Goal: Information Seeking & Learning: Check status

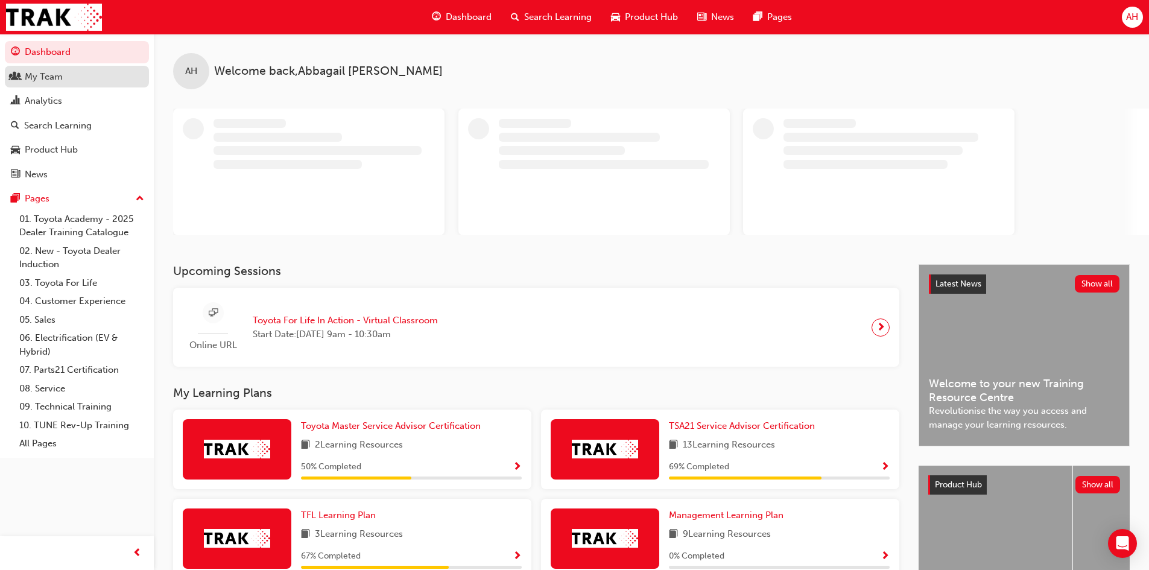
click at [51, 78] on div "My Team" at bounding box center [44, 77] width 38 height 14
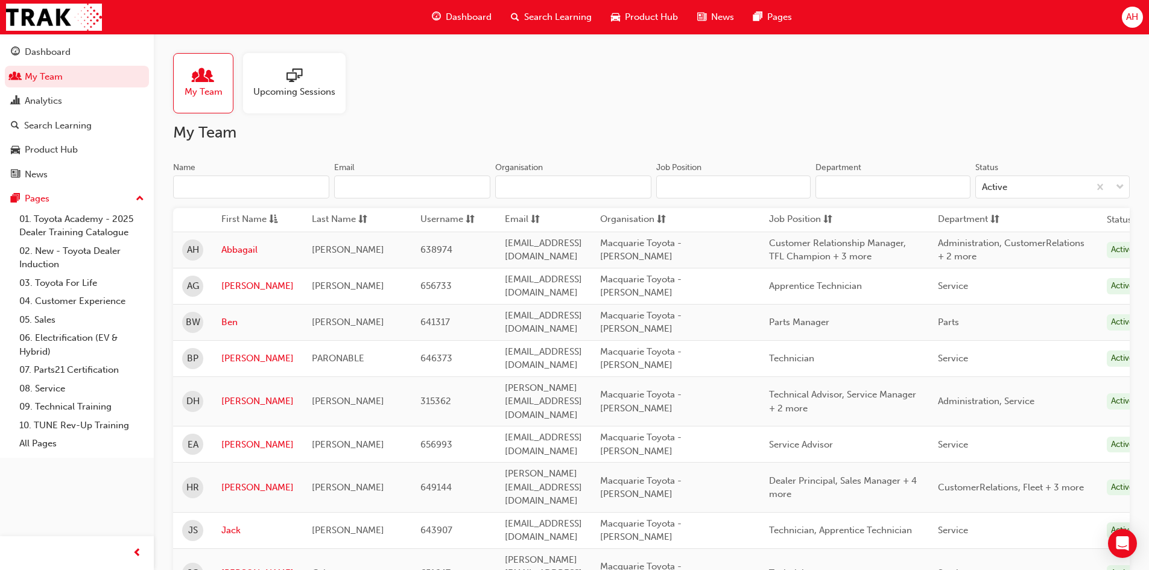
drag, startPoint x: 343, startPoint y: 166, endPoint x: 473, endPoint y: 34, distance: 185.5
click at [473, 34] on div "Dashboard Search Learning Product Hub News Pages" at bounding box center [611, 17] width 389 height 34
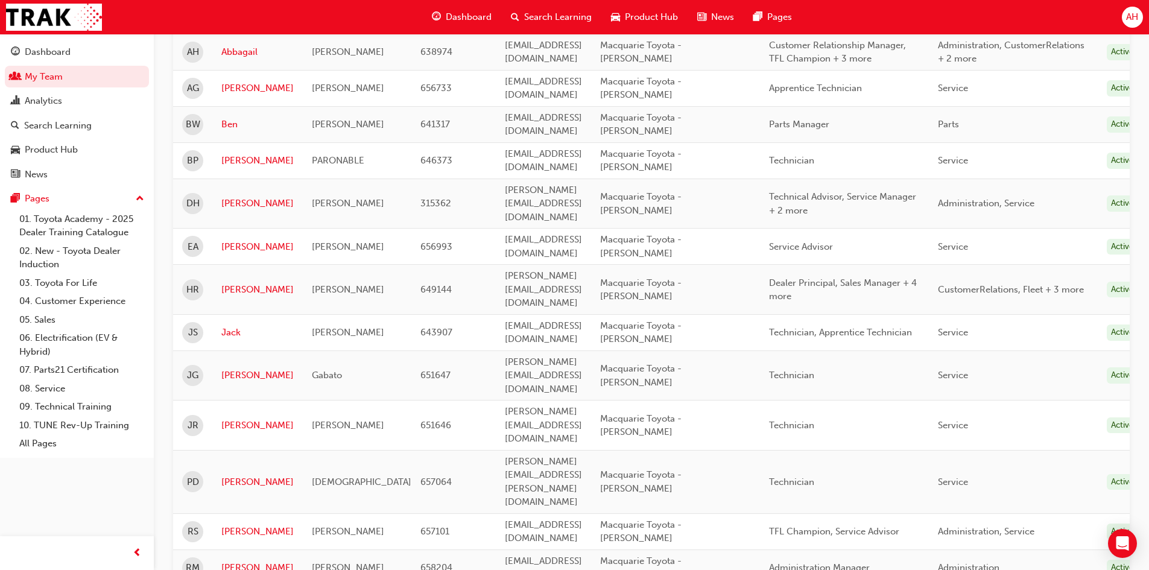
scroll to position [278, 0]
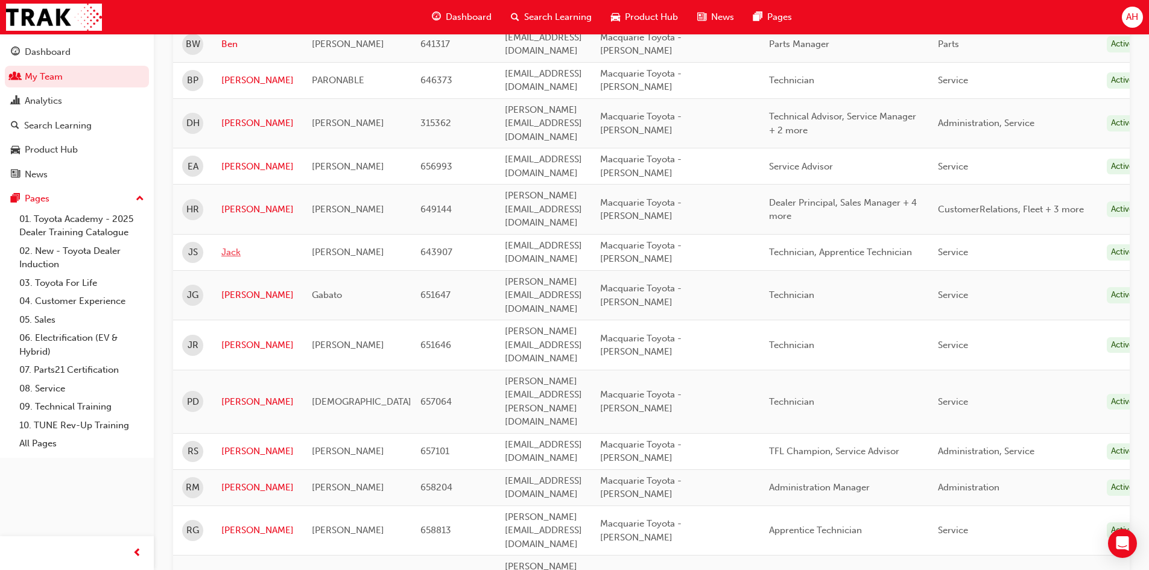
click at [236, 245] on link "Jack" at bounding box center [257, 252] width 72 height 14
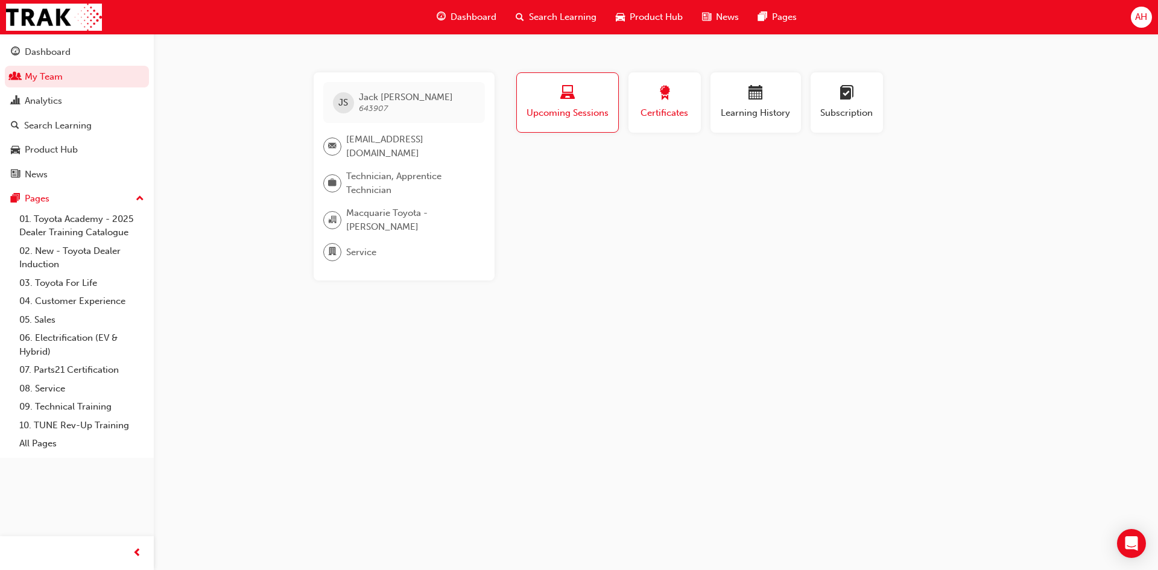
click at [667, 107] on span "Certificates" at bounding box center [664, 113] width 54 height 14
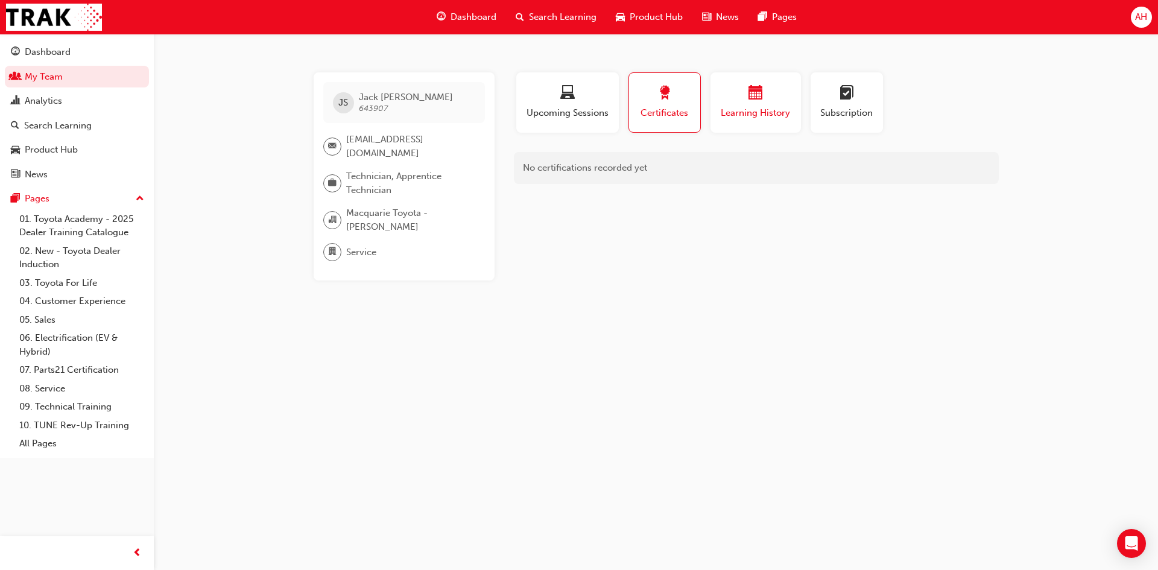
click at [743, 128] on button "Learning History" at bounding box center [755, 102] width 90 height 60
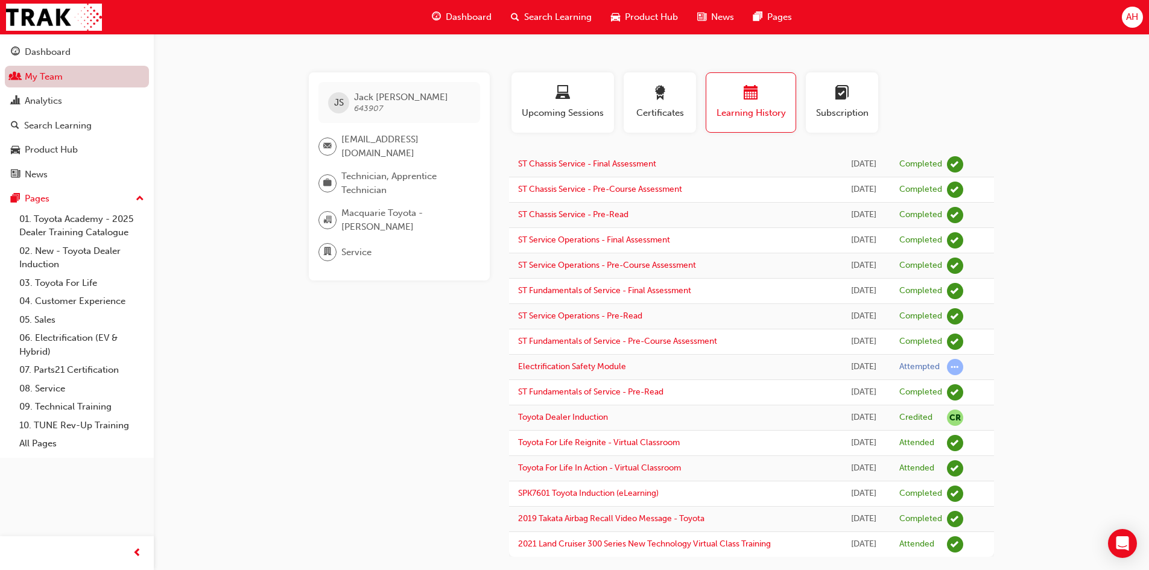
drag, startPoint x: 60, startPoint y: 78, endPoint x: 133, endPoint y: 84, distance: 72.6
click at [60, 78] on link "My Team" at bounding box center [77, 77] width 144 height 22
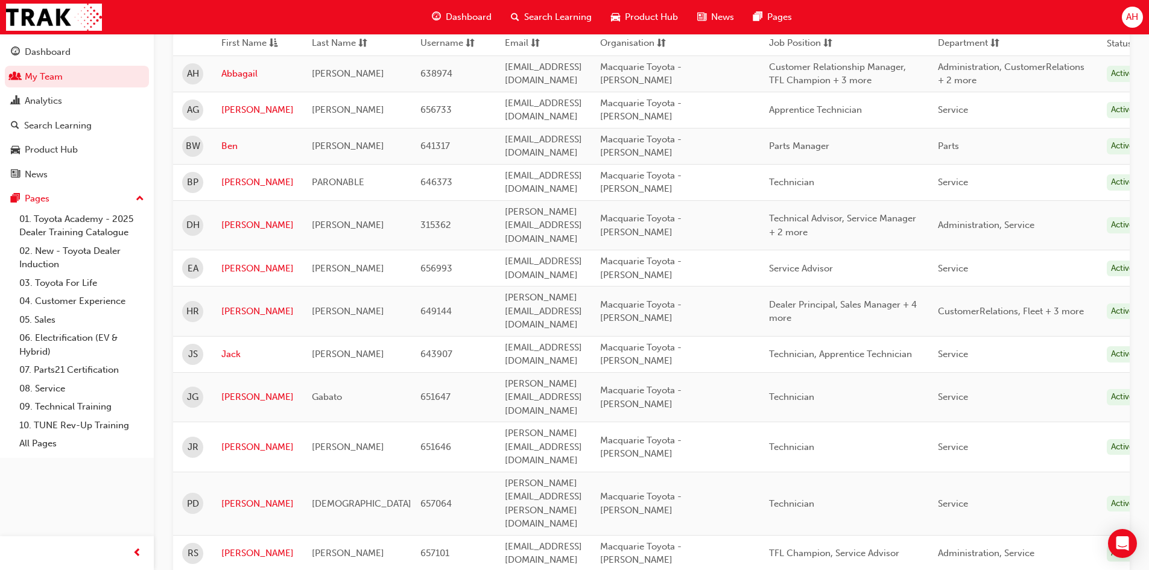
scroll to position [181, 0]
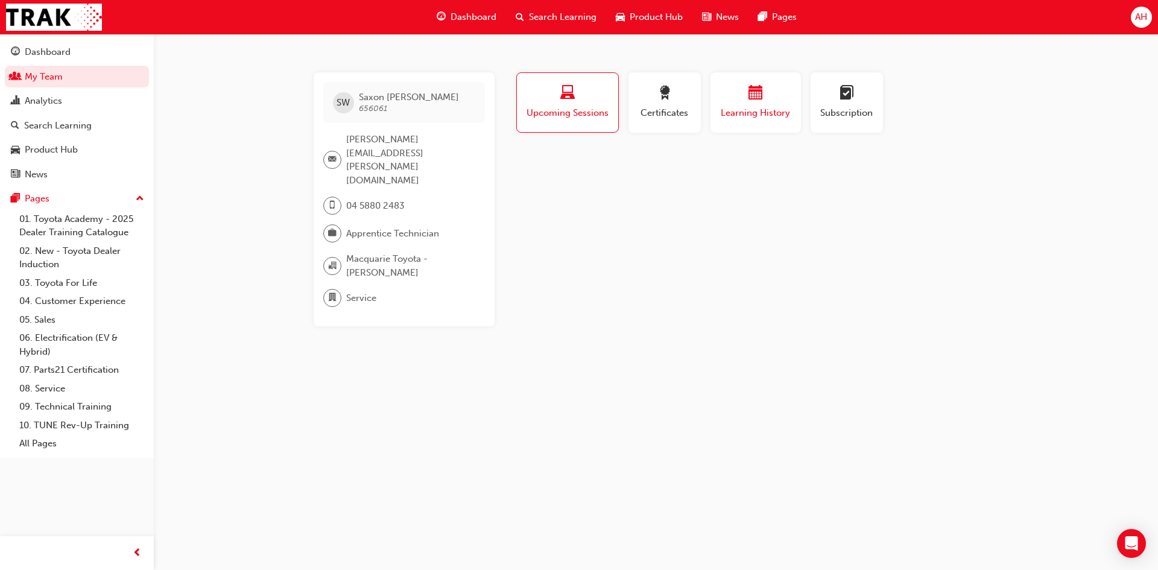
click at [769, 114] on span "Learning History" at bounding box center [755, 113] width 72 height 14
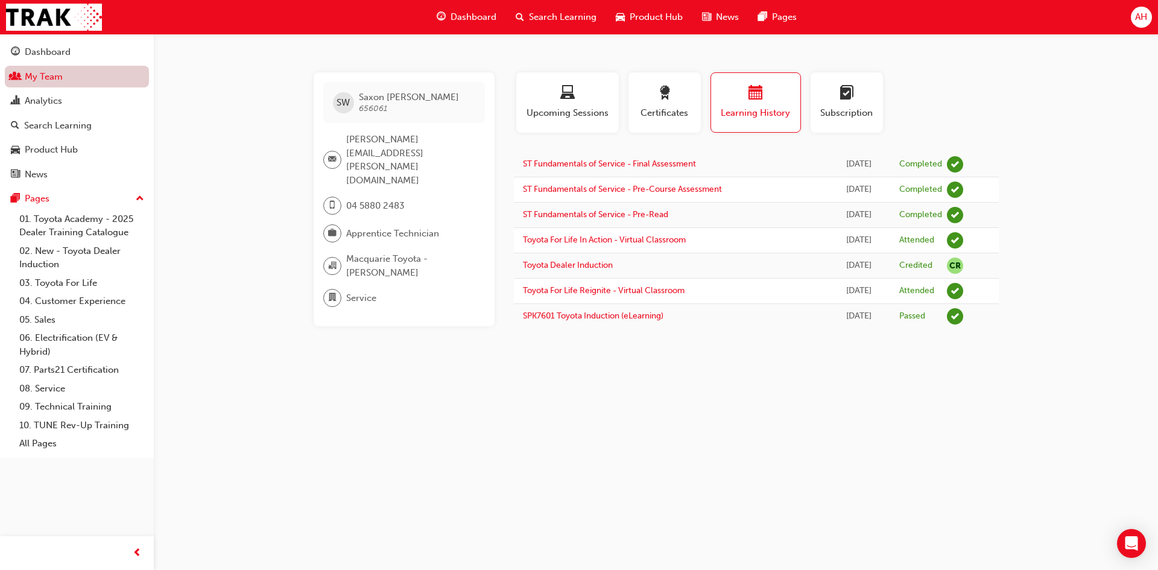
click at [41, 77] on link "My Team" at bounding box center [77, 77] width 144 height 22
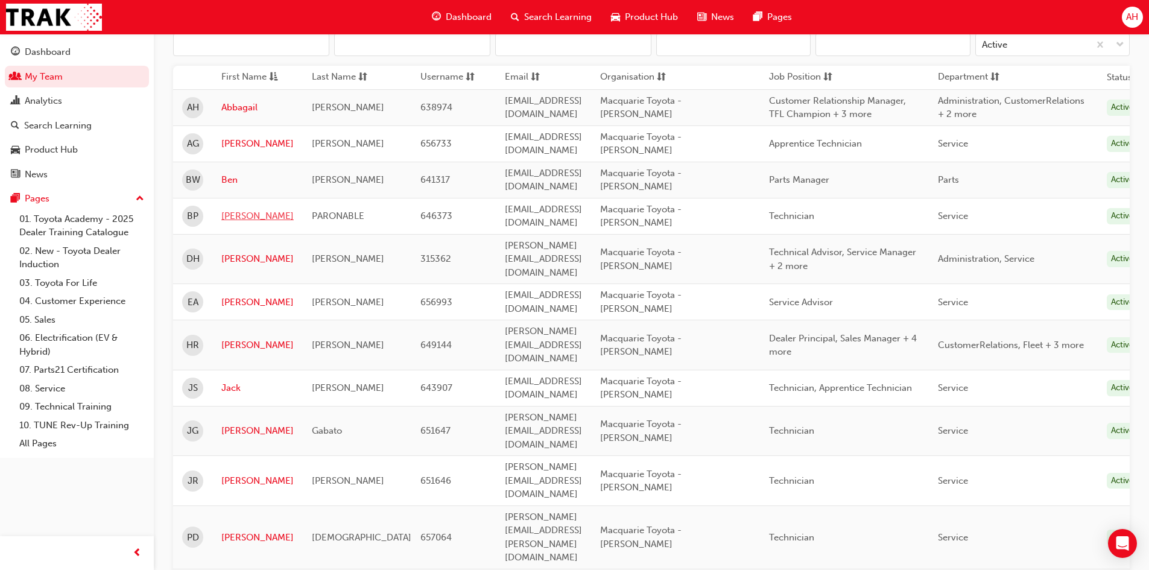
scroll to position [121, 0]
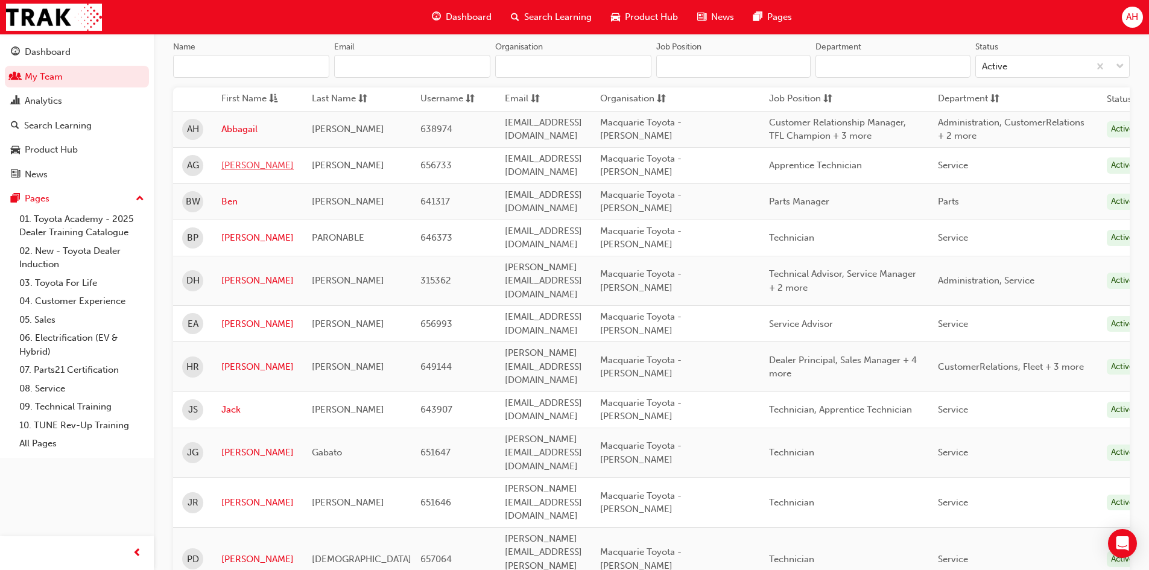
click at [234, 162] on link "[PERSON_NAME]" at bounding box center [257, 166] width 72 height 14
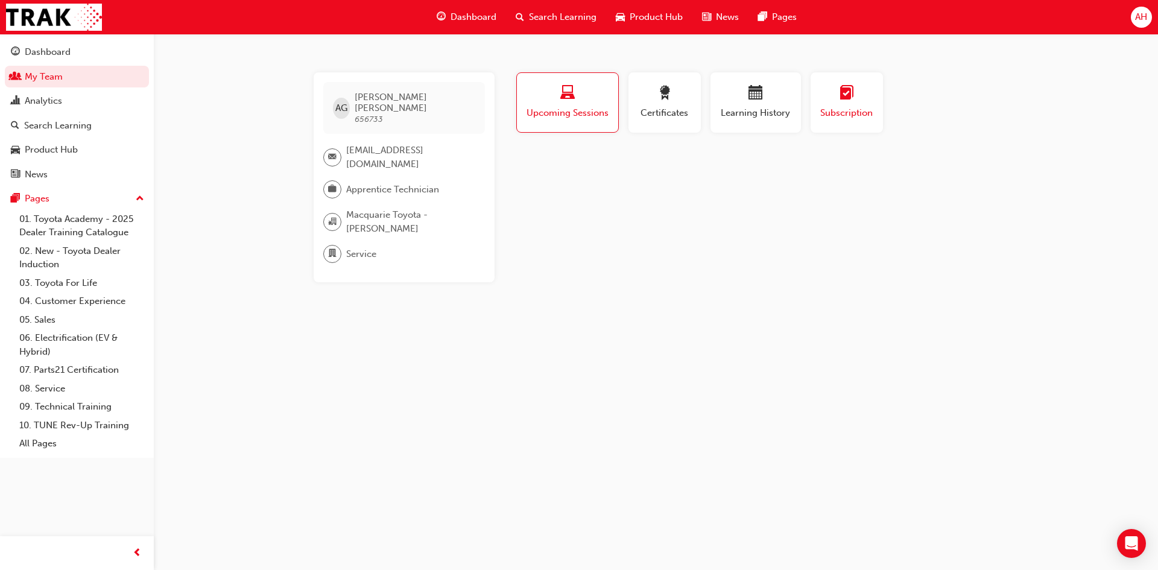
click at [845, 102] on span "learningplan-icon" at bounding box center [846, 94] width 14 height 16
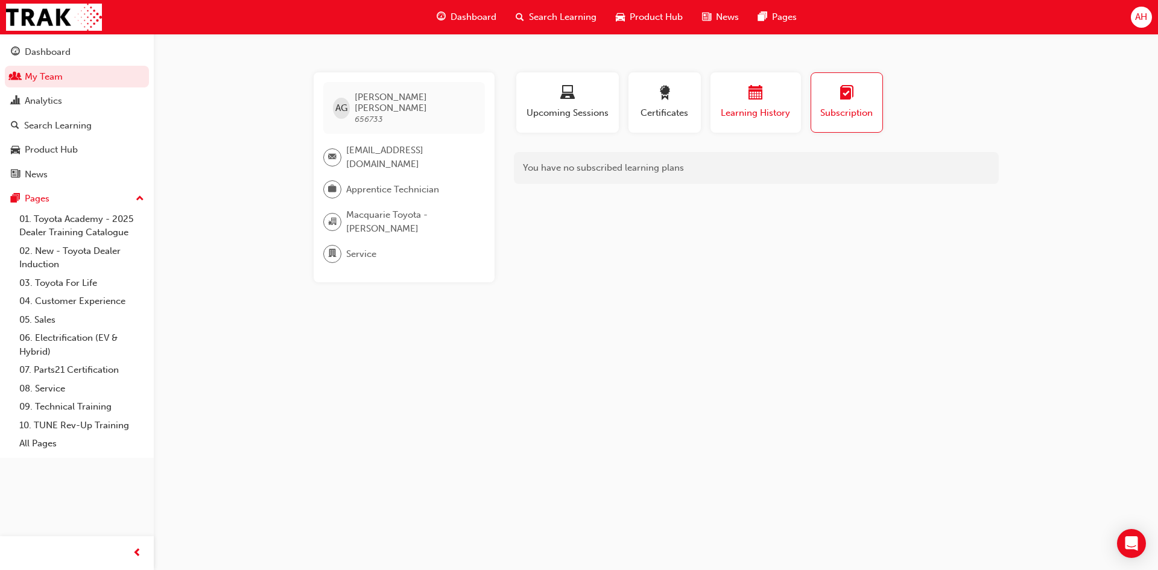
click at [759, 111] on span "Learning History" at bounding box center [755, 113] width 72 height 14
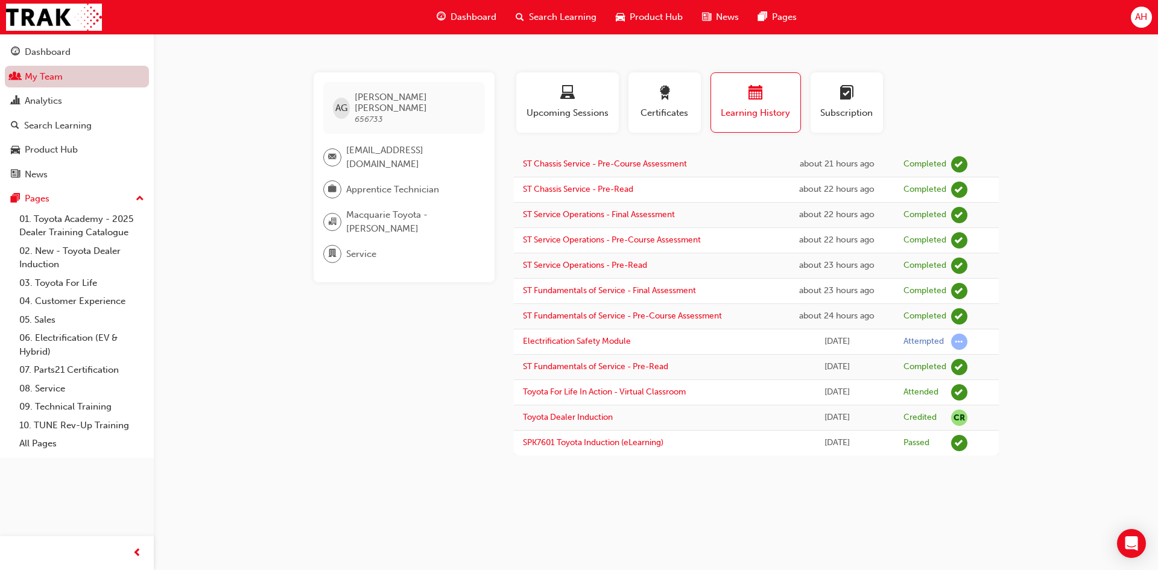
click at [90, 78] on link "My Team" at bounding box center [77, 77] width 144 height 22
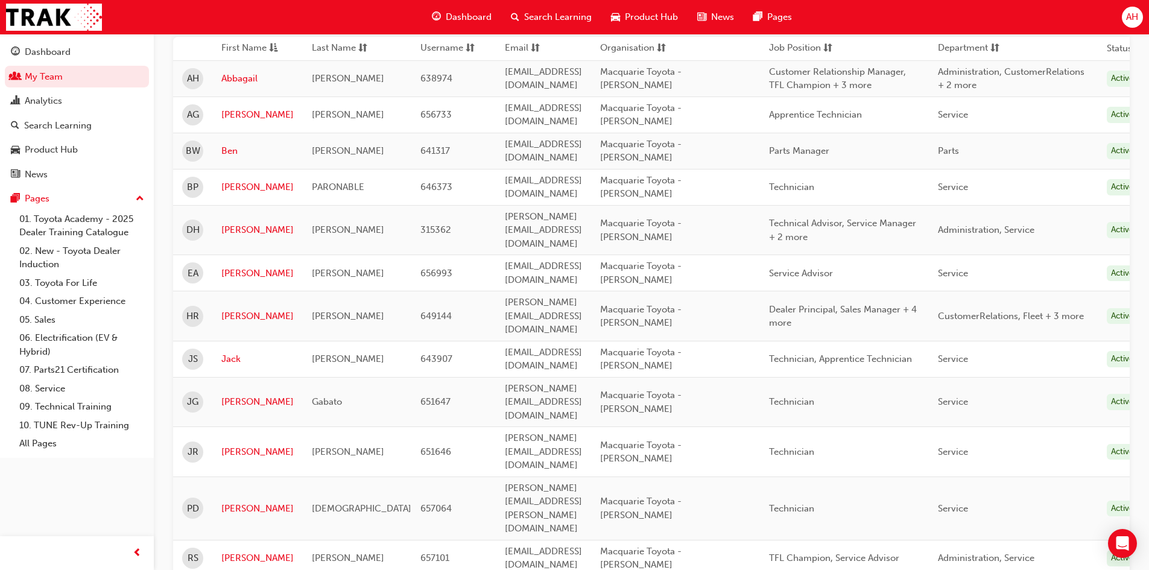
scroll to position [181, 0]
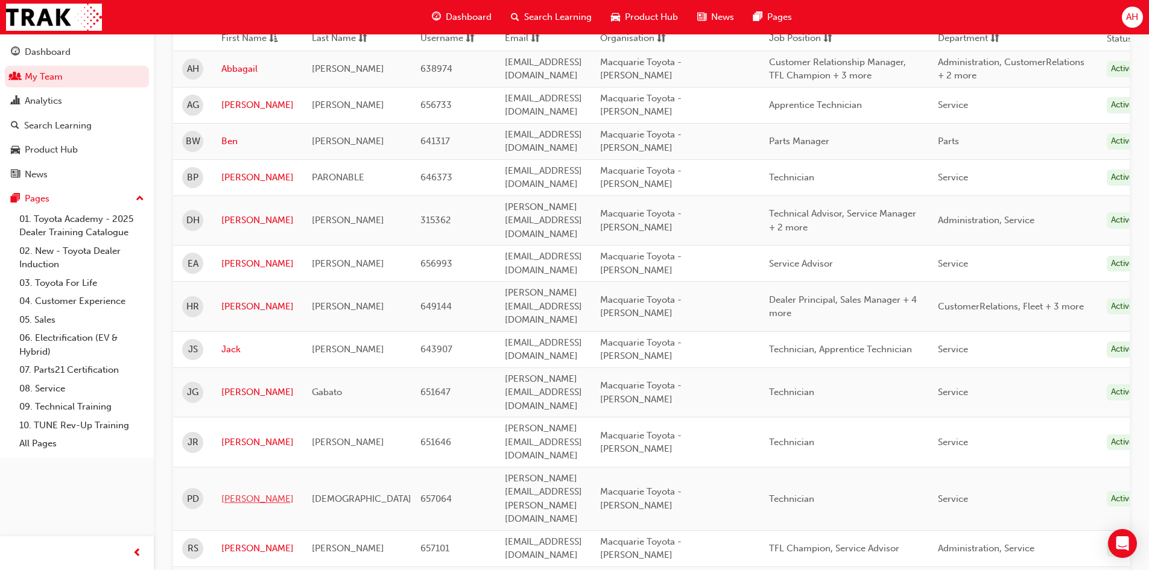
click at [233, 492] on link "[PERSON_NAME]" at bounding box center [257, 499] width 72 height 14
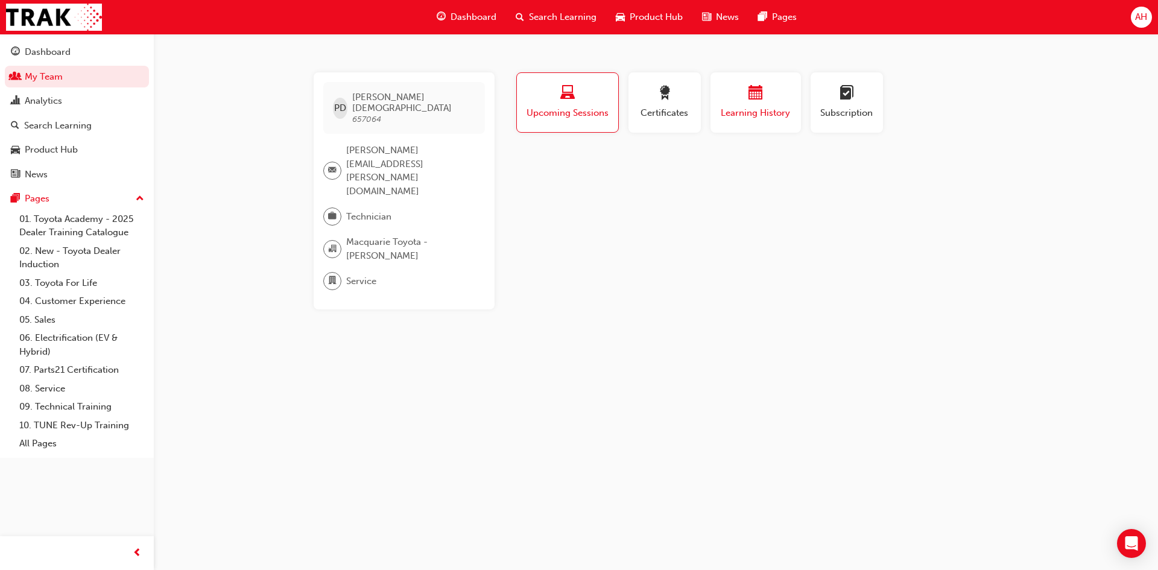
click at [778, 112] on span "Learning History" at bounding box center [755, 113] width 72 height 14
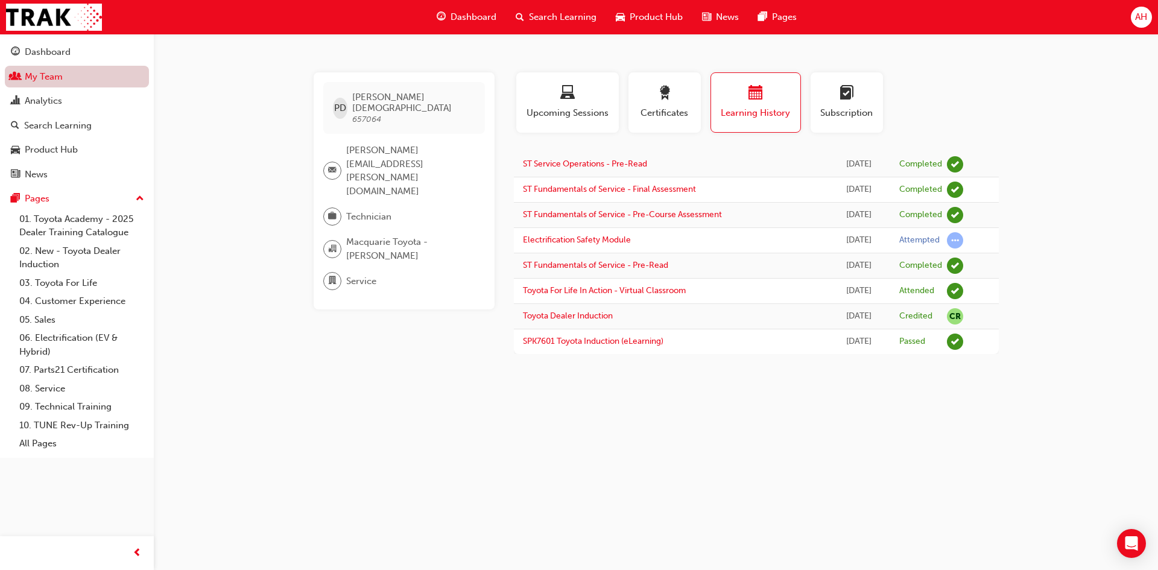
click at [77, 73] on link "My Team" at bounding box center [77, 77] width 144 height 22
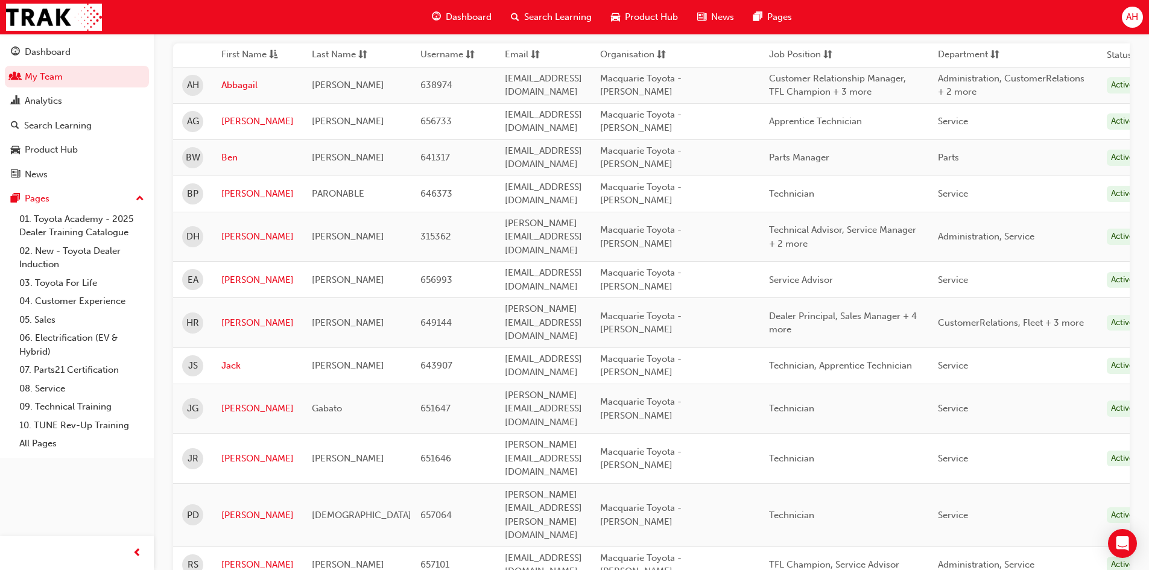
scroll to position [181, 0]
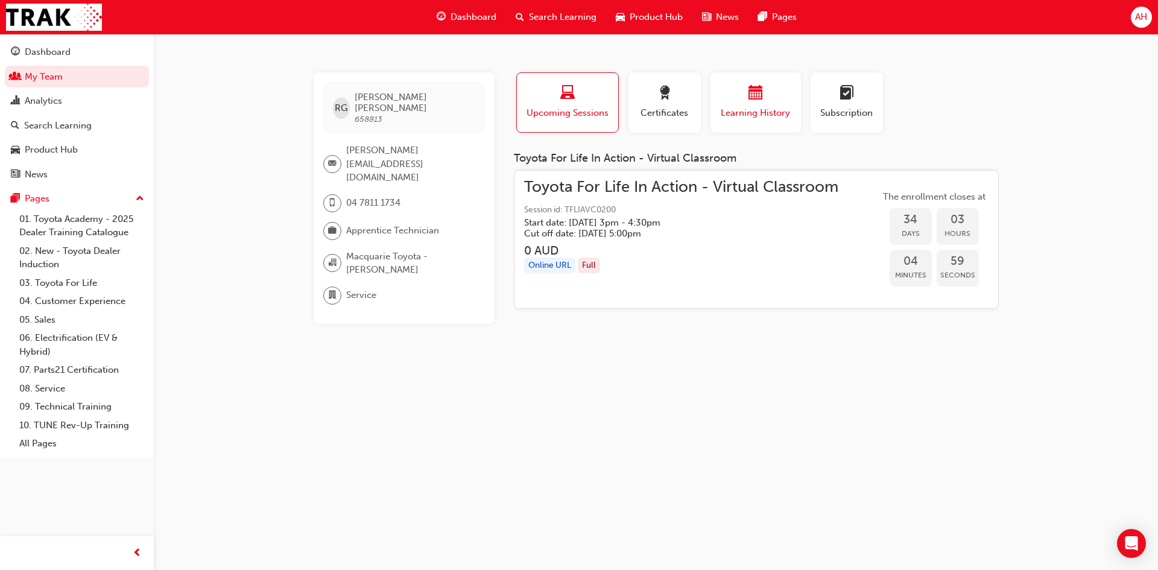
click at [777, 116] on span "Learning History" at bounding box center [755, 113] width 72 height 14
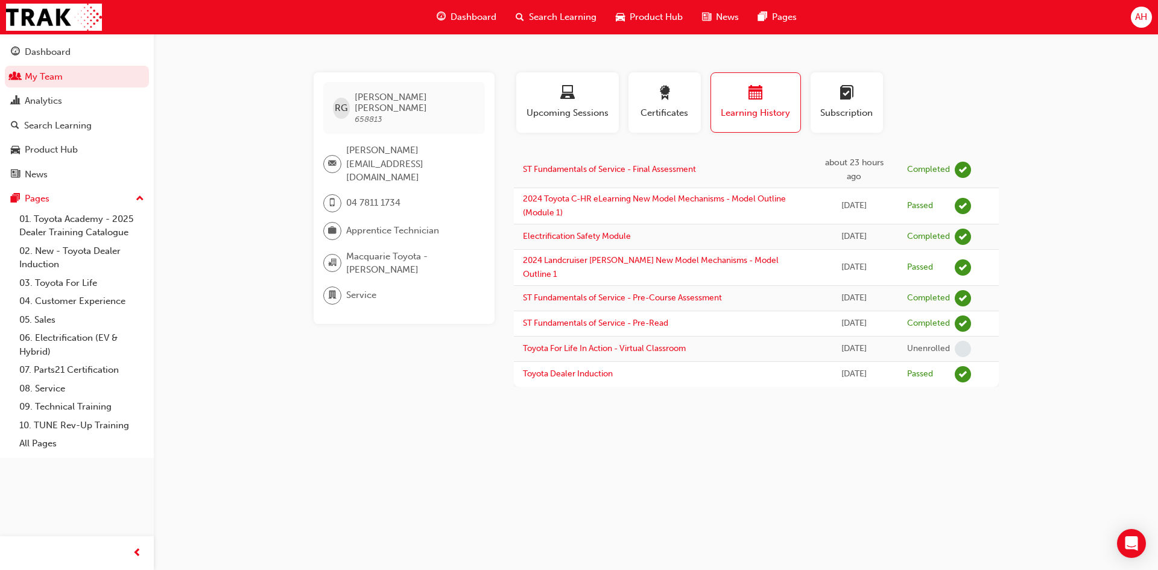
click at [1136, 17] on span "AH" at bounding box center [1141, 17] width 12 height 14
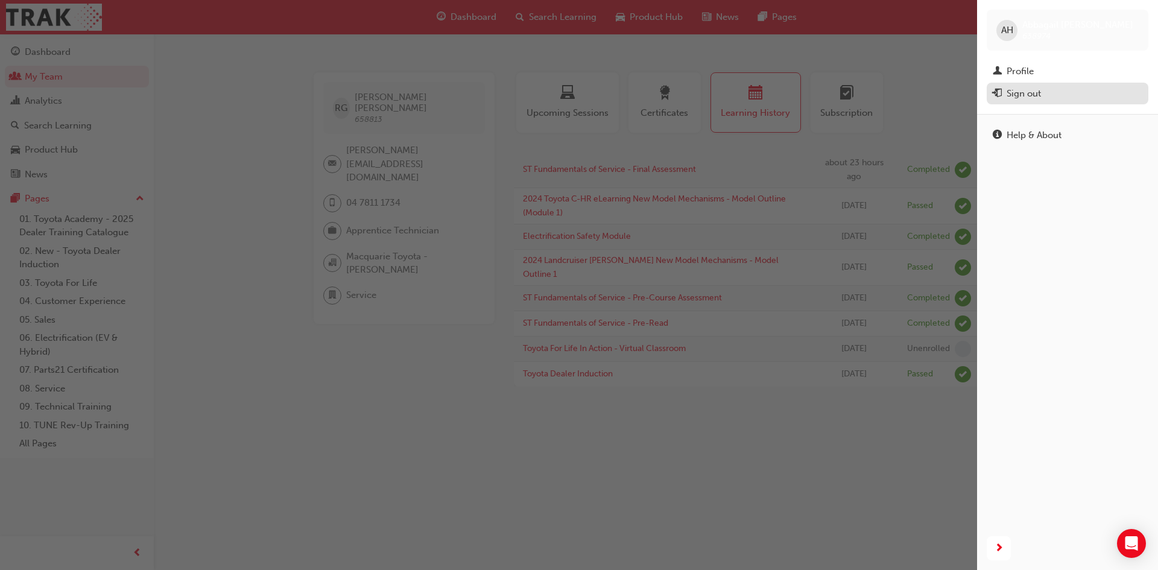
click at [1026, 89] on div "Sign out" at bounding box center [1023, 94] width 34 height 14
